Goal: Navigation & Orientation: Find specific page/section

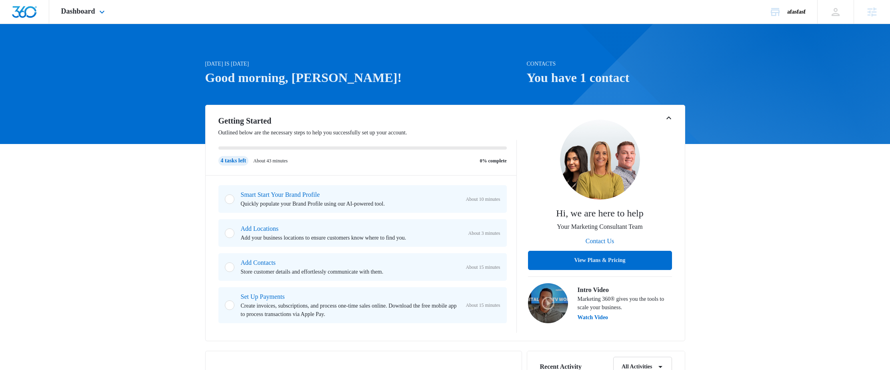
click at [99, 10] on div "Dashboard Apps Reputation Websites Forms CRM Email Shop Payments Ads Intelligen…" at bounding box center [84, 12] width 70 height 24
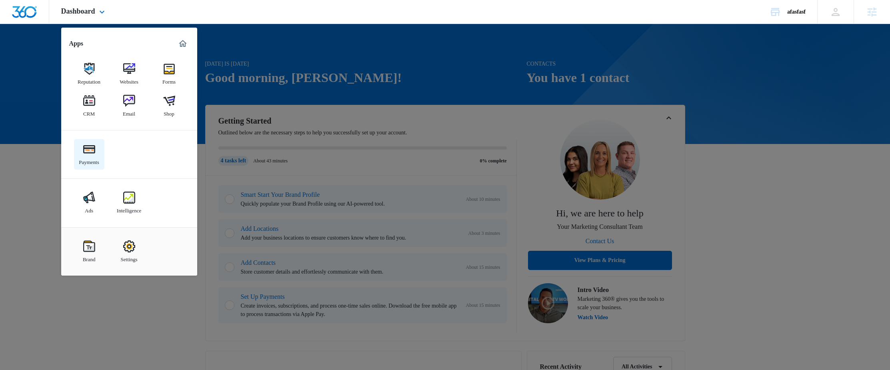
click at [92, 153] on img at bounding box center [89, 149] width 12 height 12
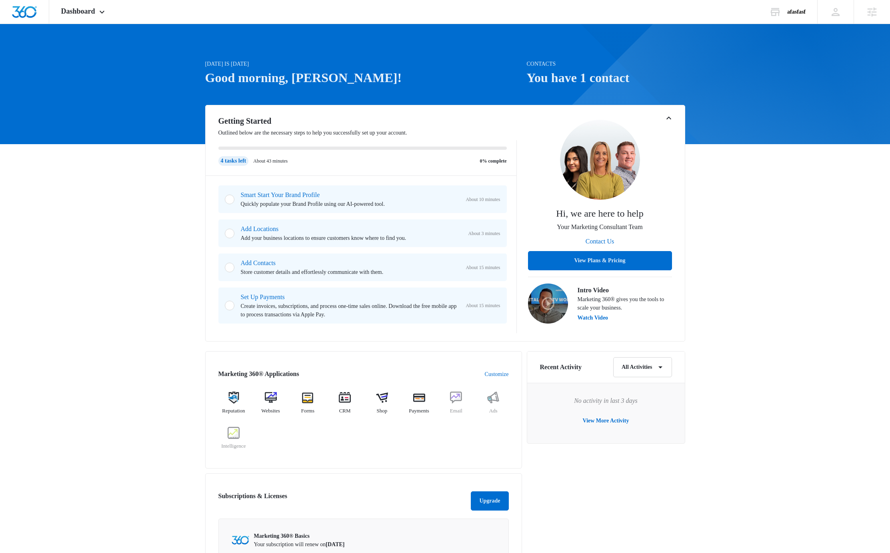
click at [772, 224] on div "[DATE] is [DATE] Good morning, [PERSON_NAME]! Contacts You have 1 contact Getti…" at bounding box center [445, 379] width 890 height 690
